Goal: Information Seeking & Learning: Learn about a topic

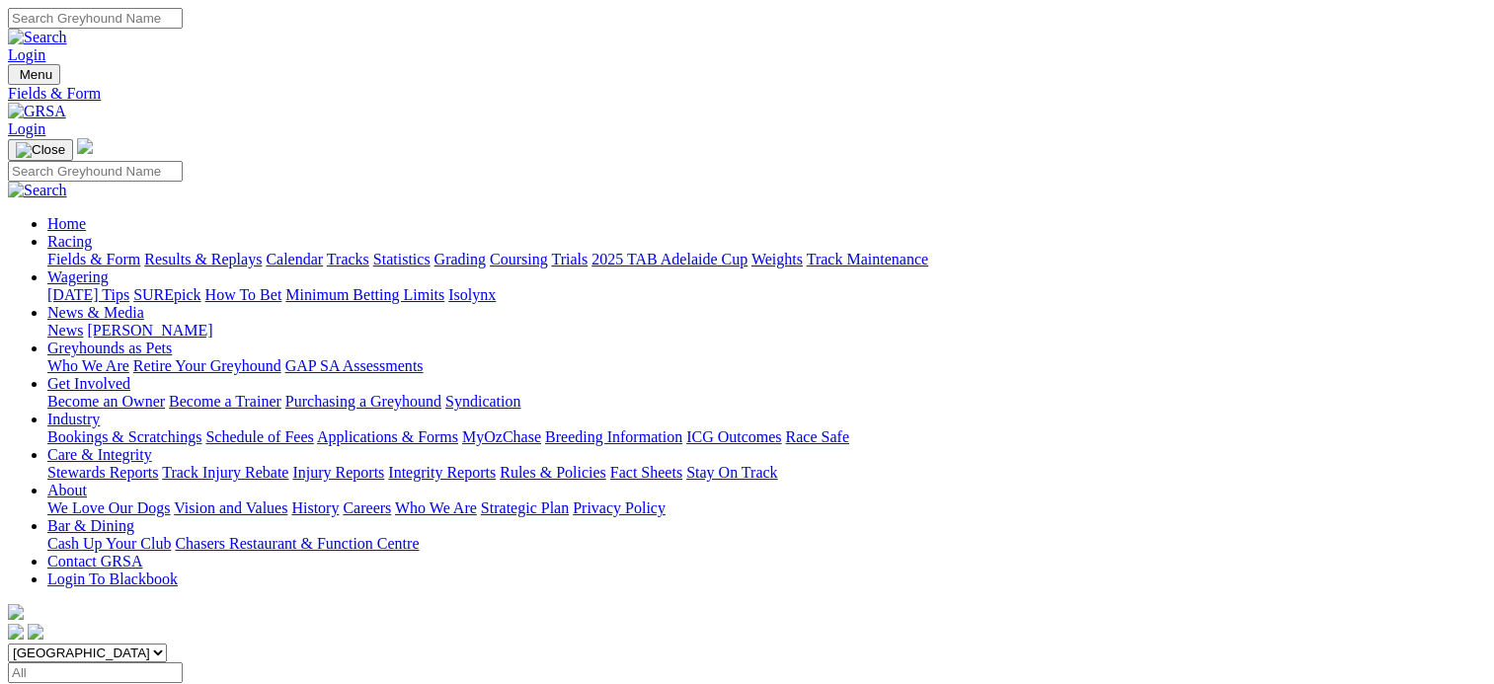
click at [228, 251] on link "Results & Replays" at bounding box center [202, 259] width 117 height 17
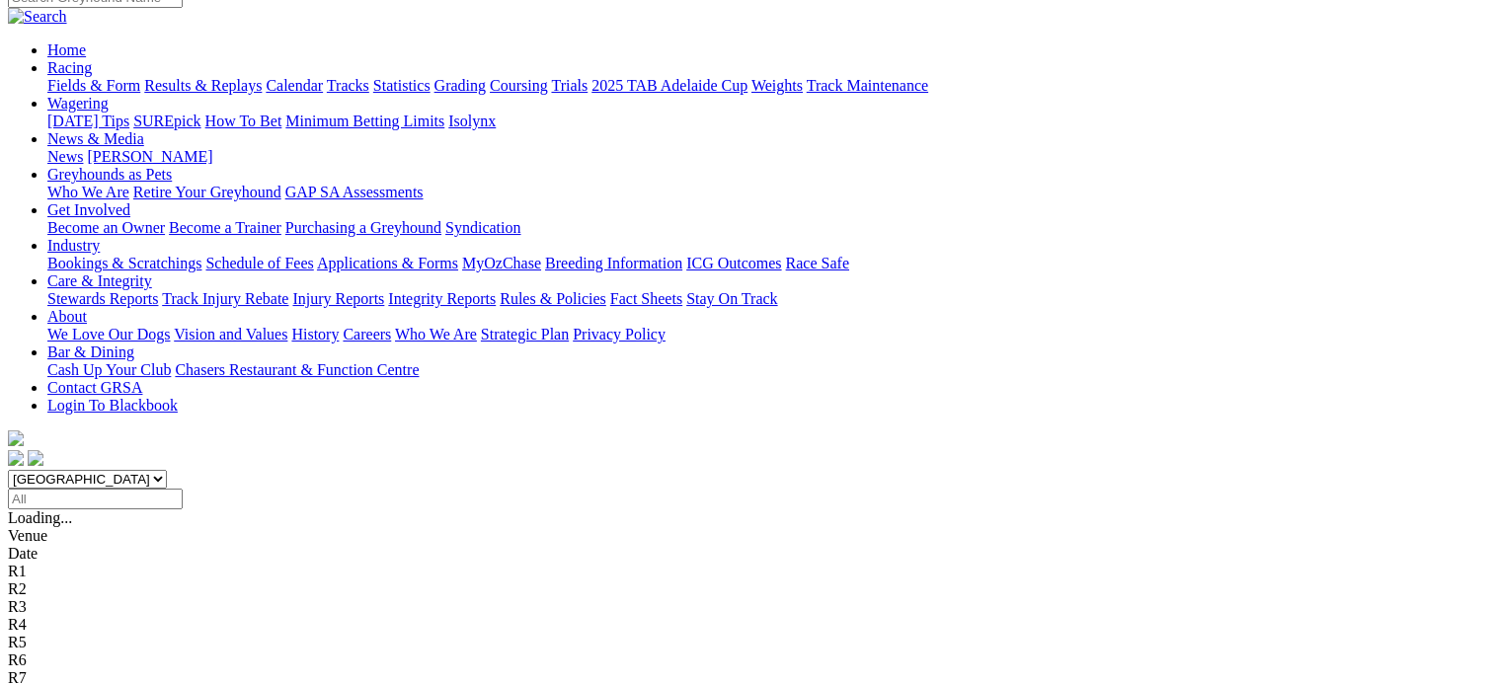
scroll to position [197, 0]
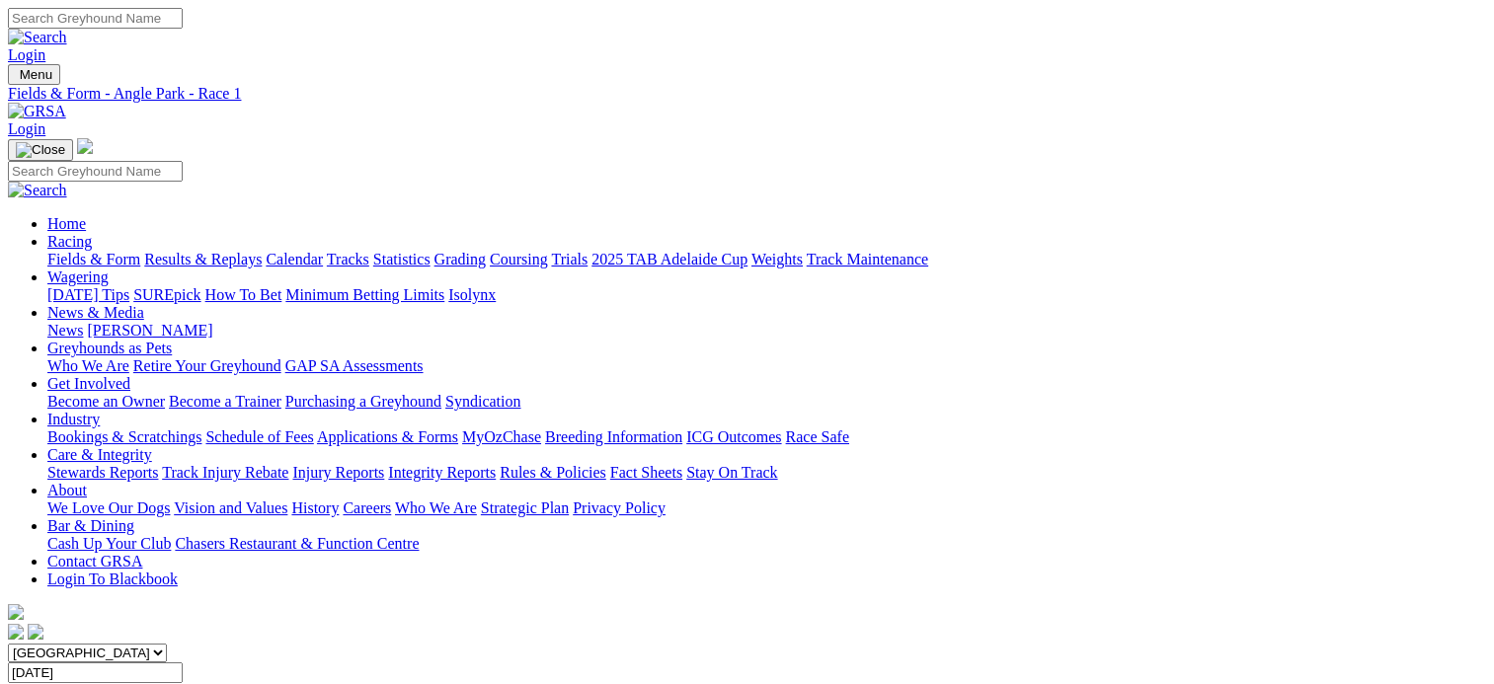
drag, startPoint x: 628, startPoint y: 308, endPoint x: 524, endPoint y: 301, distance: 103.9
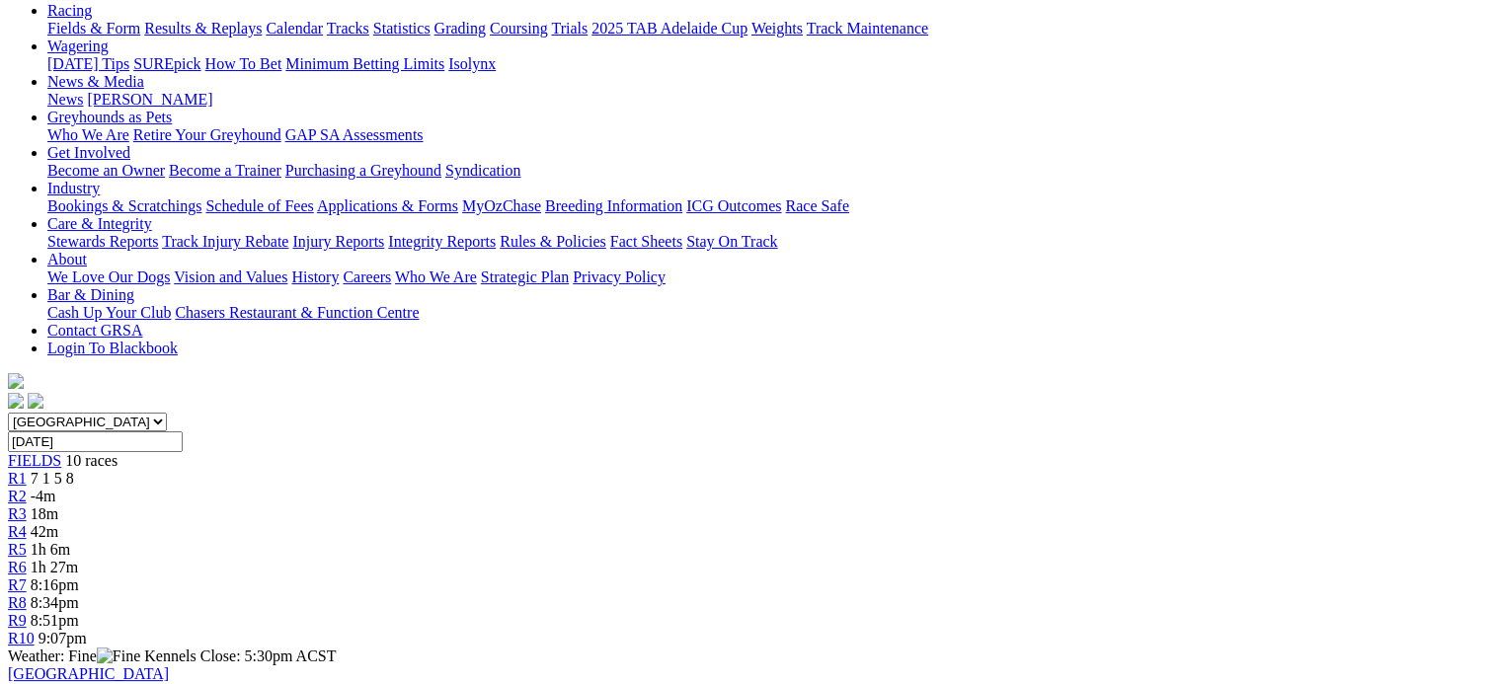
scroll to position [197, 0]
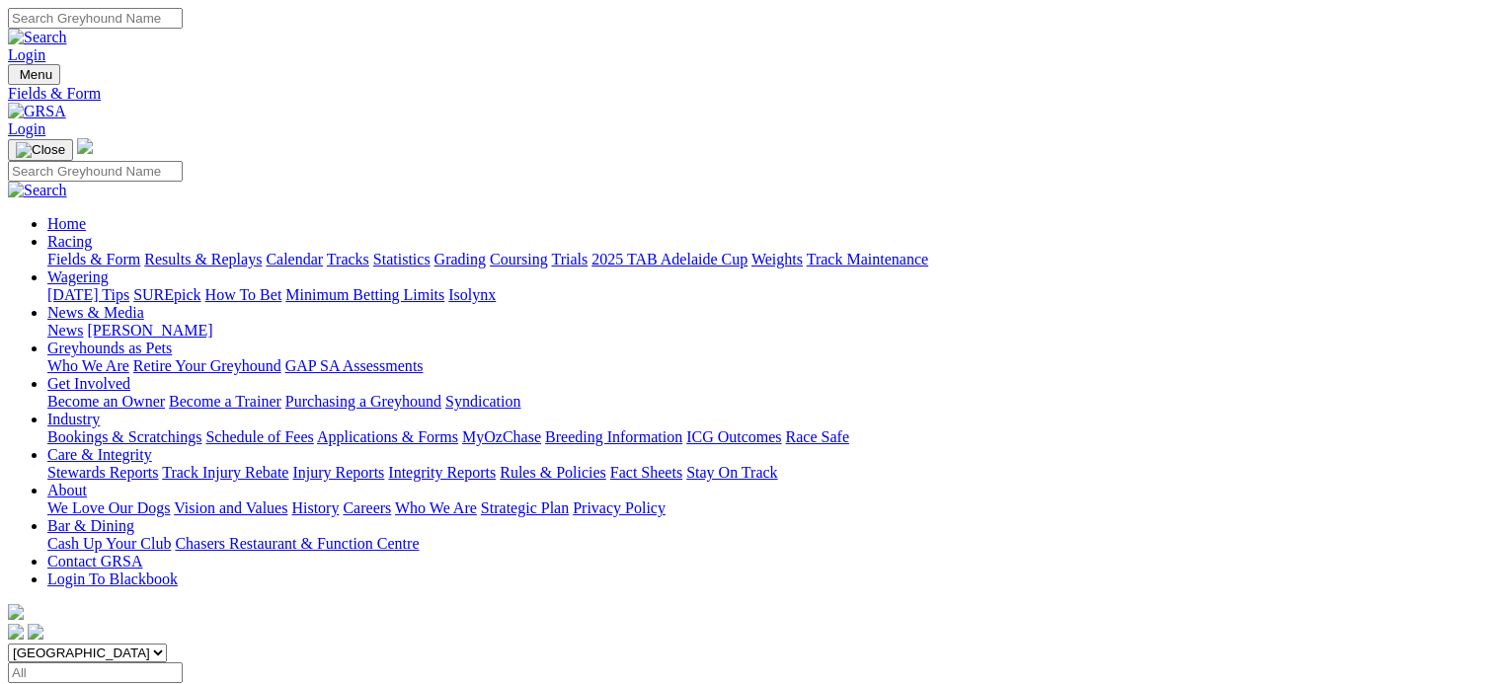
click at [84, 251] on link "Fields & Form" at bounding box center [93, 259] width 93 height 17
click at [257, 251] on link "Results & Replays" at bounding box center [202, 259] width 117 height 17
